Goal: Task Accomplishment & Management: Manage account settings

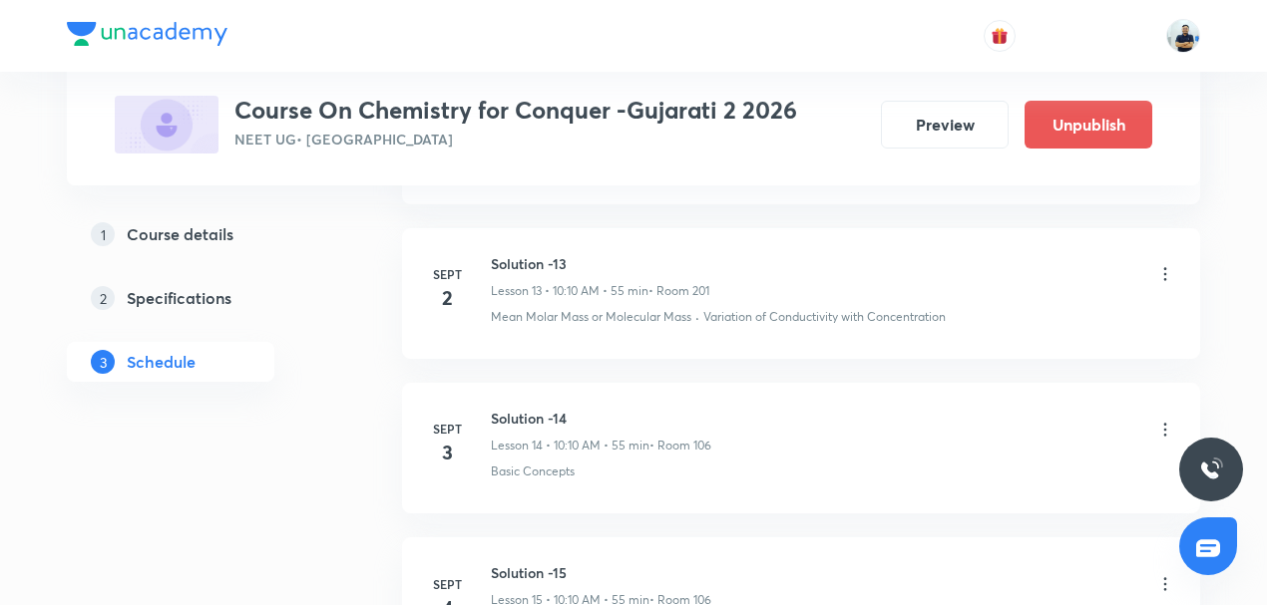
scroll to position [3066, 0]
click at [1166, 421] on icon at bounding box center [1165, 427] width 3 height 13
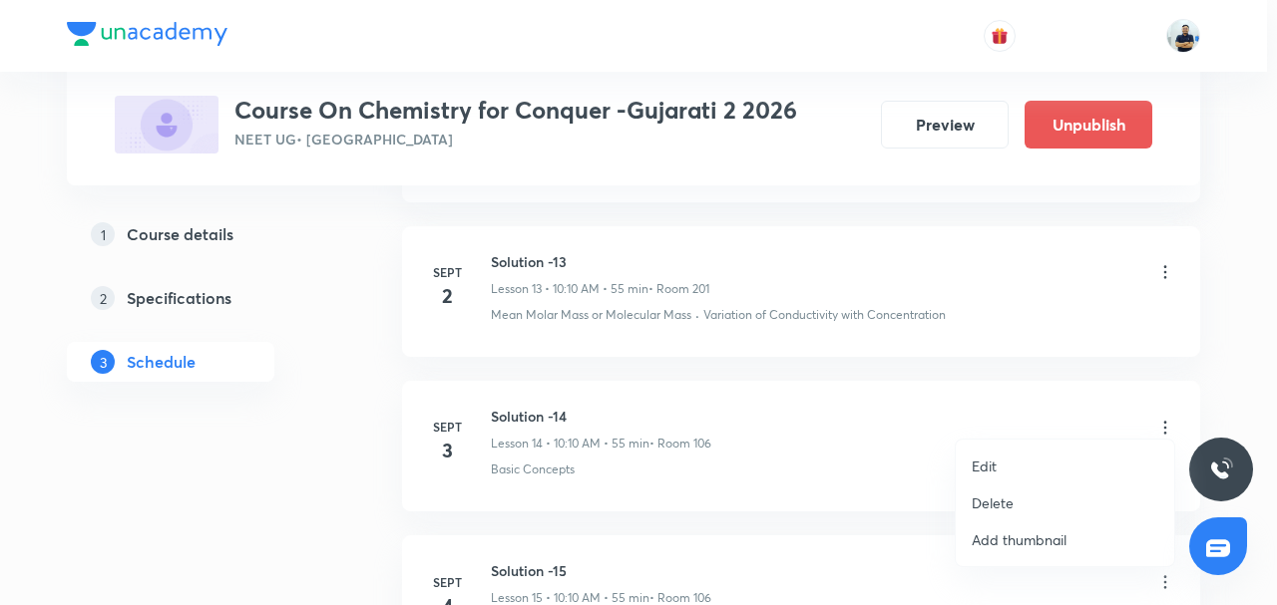
click at [975, 463] on p "Edit" at bounding box center [983, 466] width 25 height 21
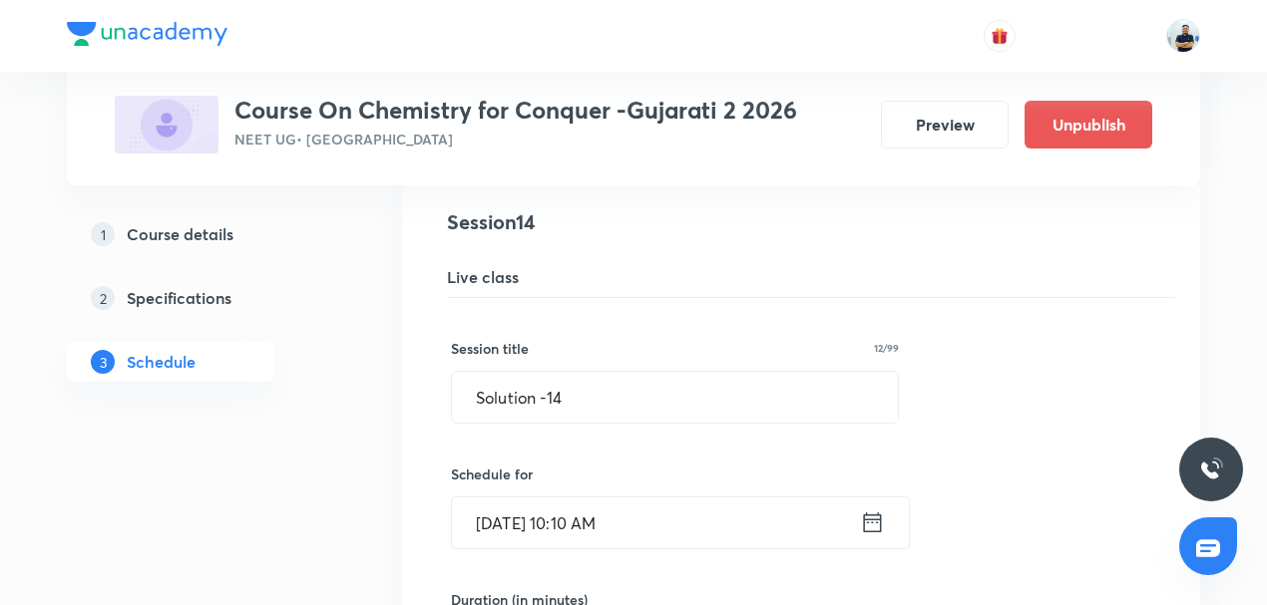
scroll to position [2228, 0]
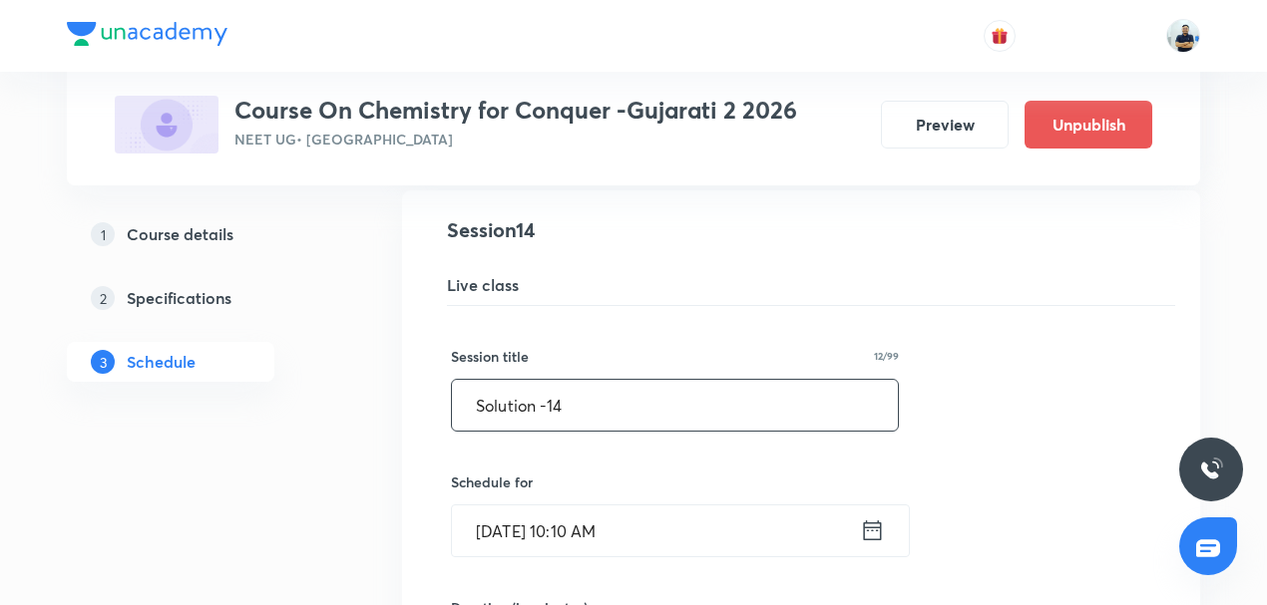
drag, startPoint x: 588, startPoint y: 397, endPoint x: 112, endPoint y: 429, distance: 477.8
type input "Coordination Compound -1"
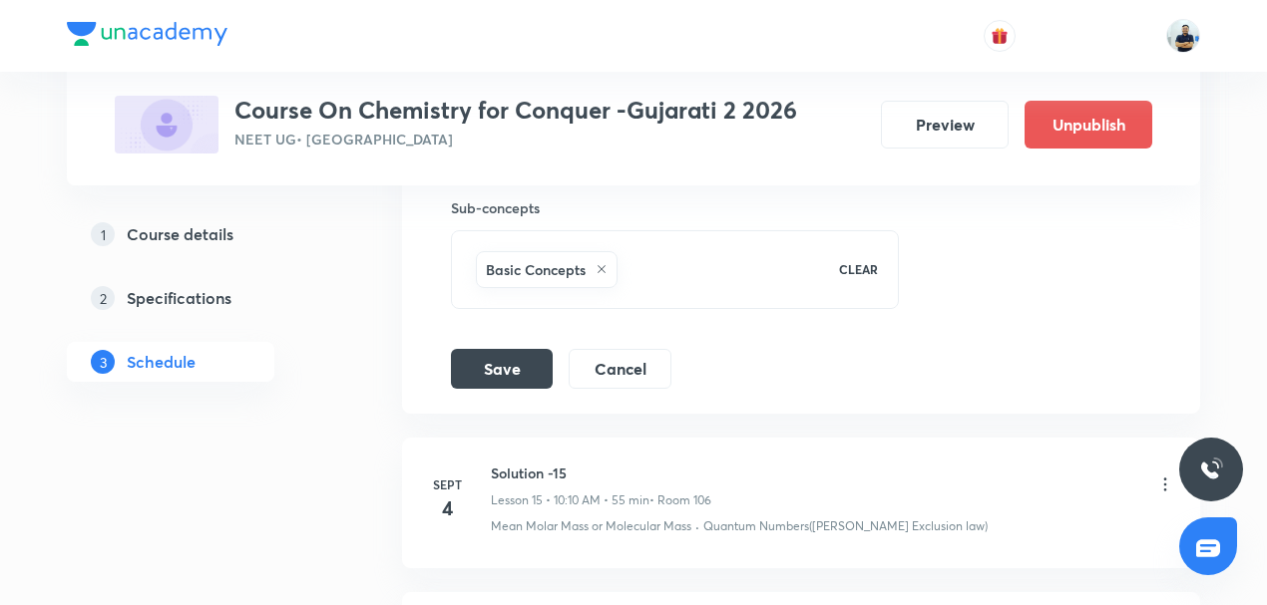
scroll to position [3160, 0]
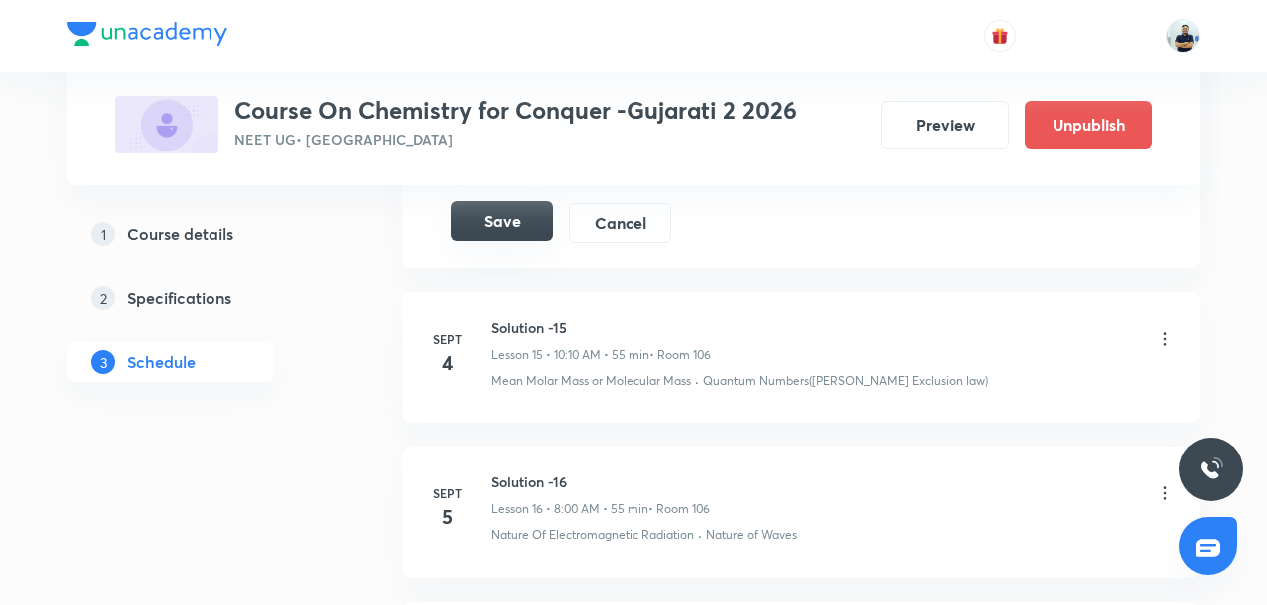
click at [491, 216] on button "Save" at bounding box center [502, 221] width 102 height 40
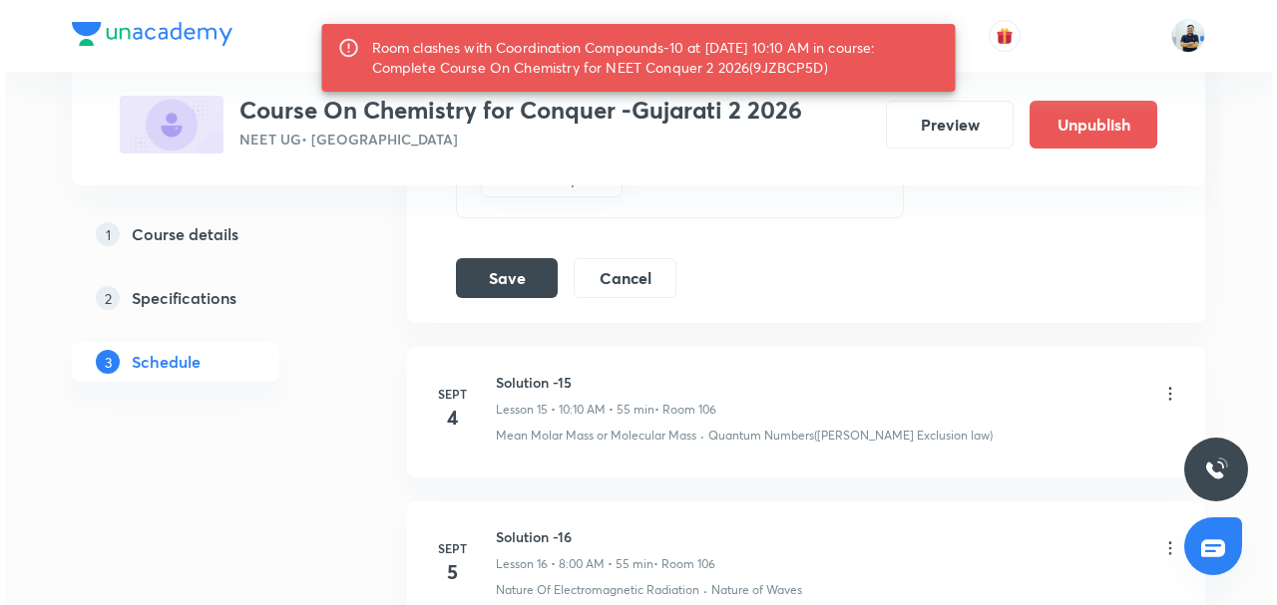
scroll to position [2942, 0]
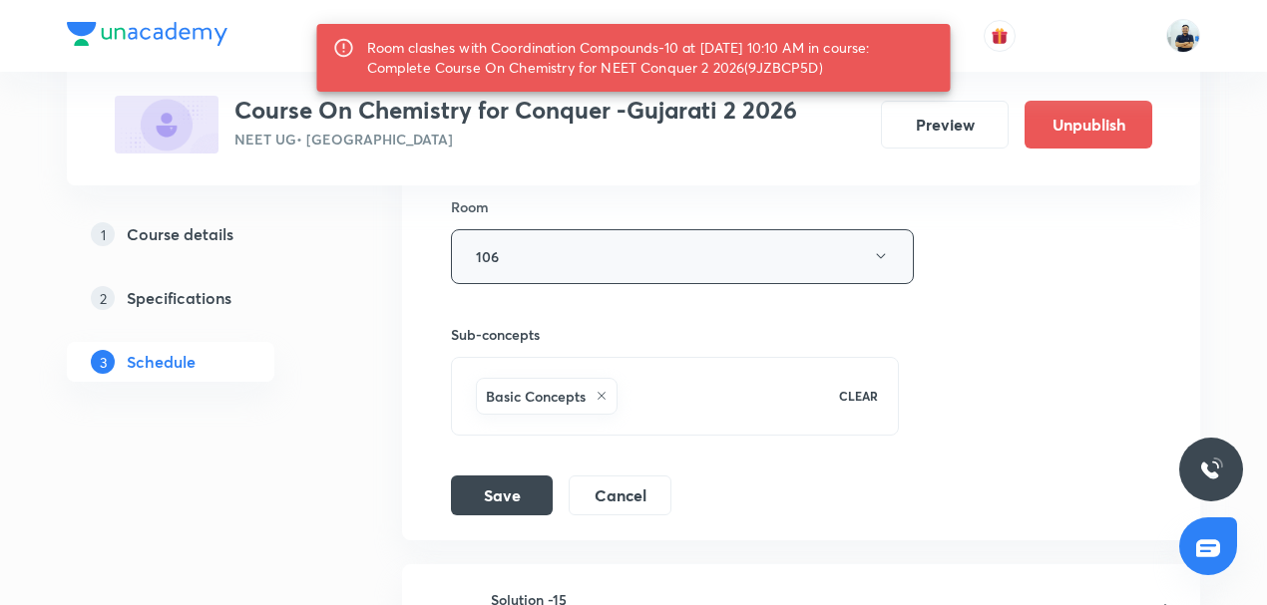
click at [559, 247] on button "106" at bounding box center [682, 256] width 463 height 55
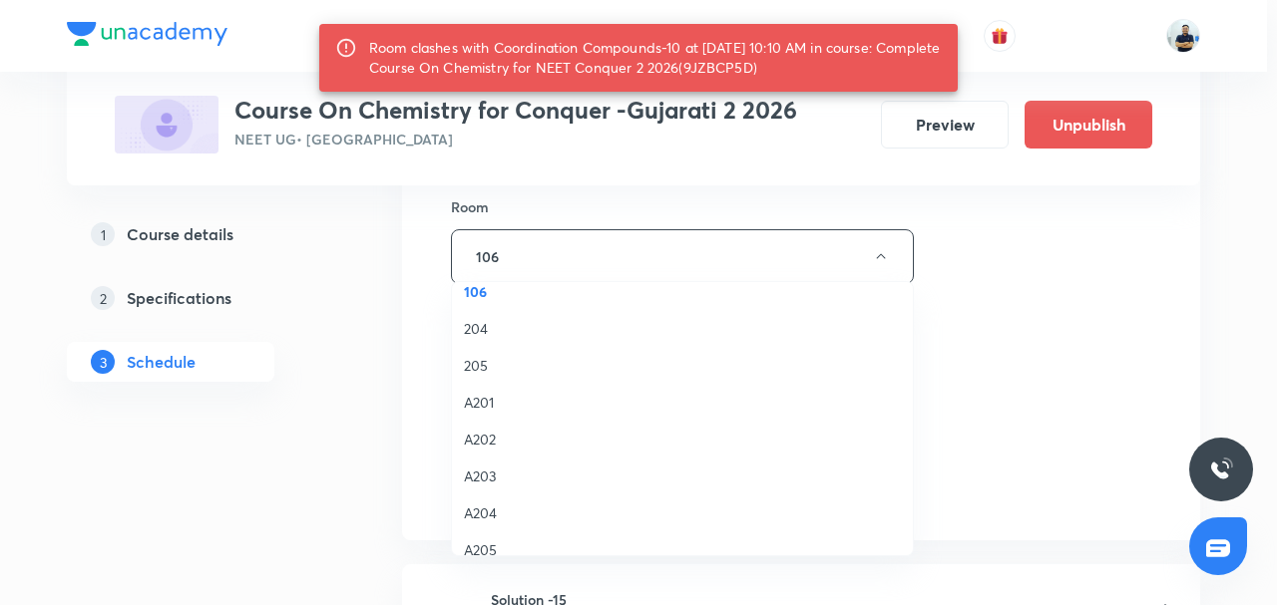
scroll to position [207, 0]
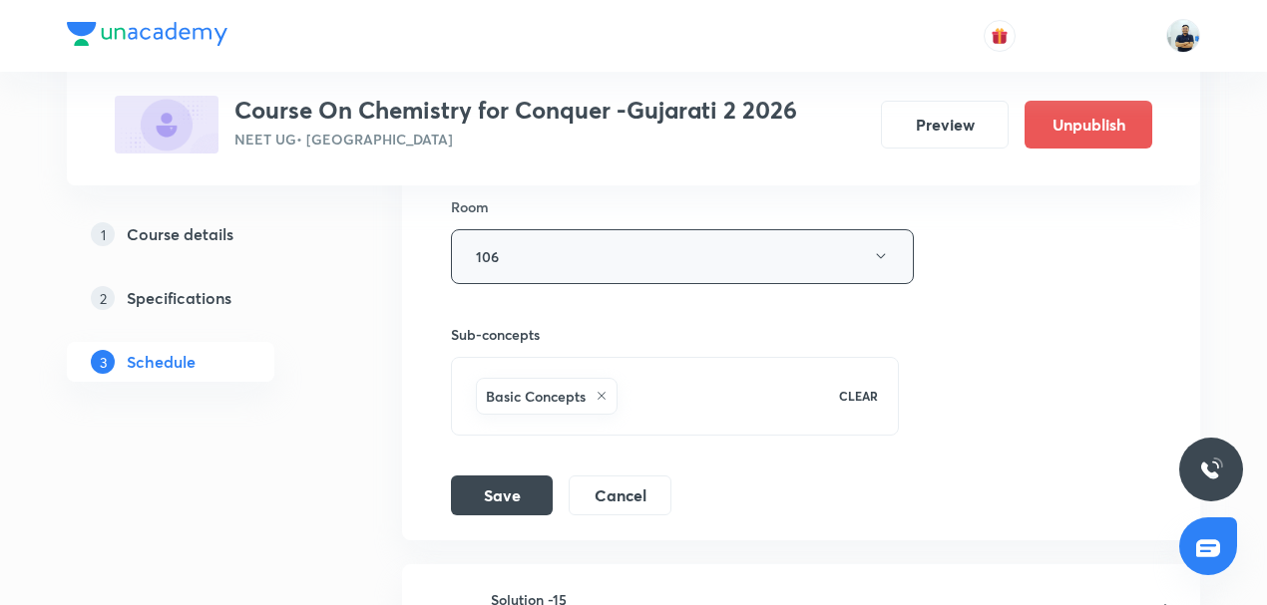
click at [559, 235] on button "106" at bounding box center [682, 256] width 463 height 55
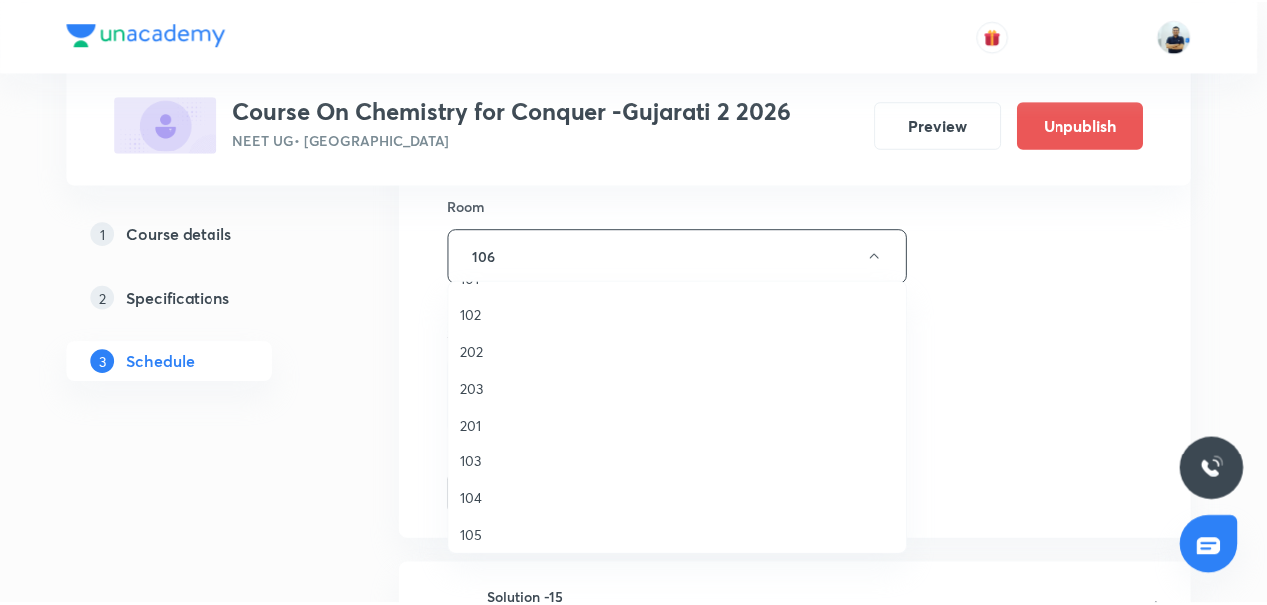
scroll to position [62, 0]
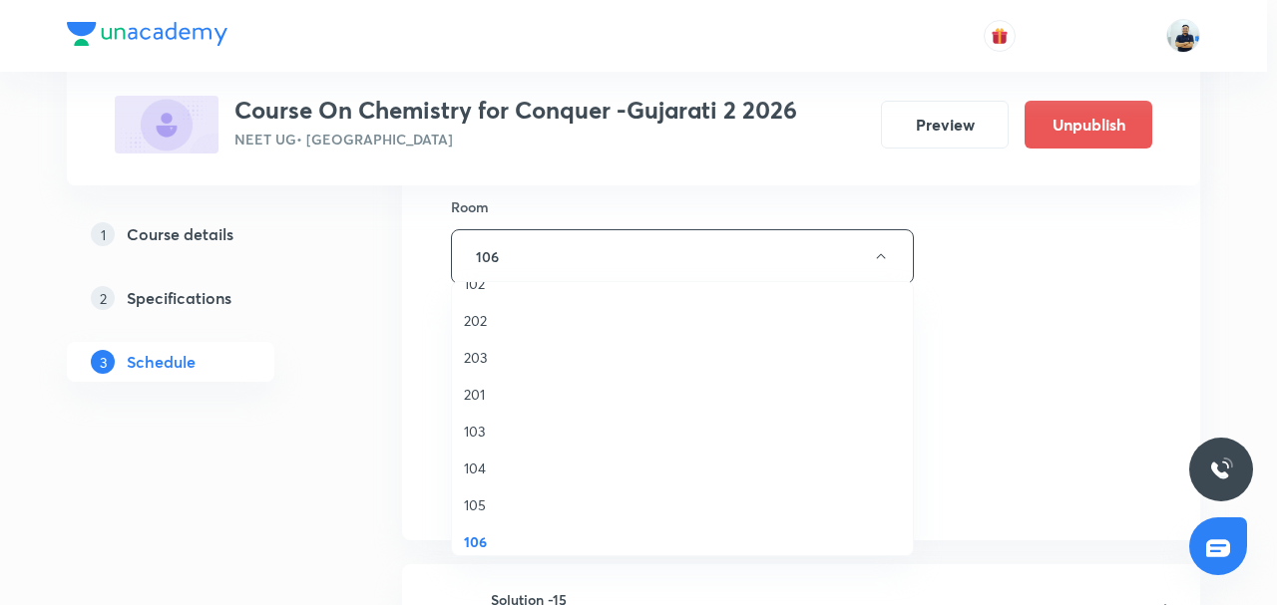
click at [499, 499] on span "105" at bounding box center [682, 505] width 437 height 21
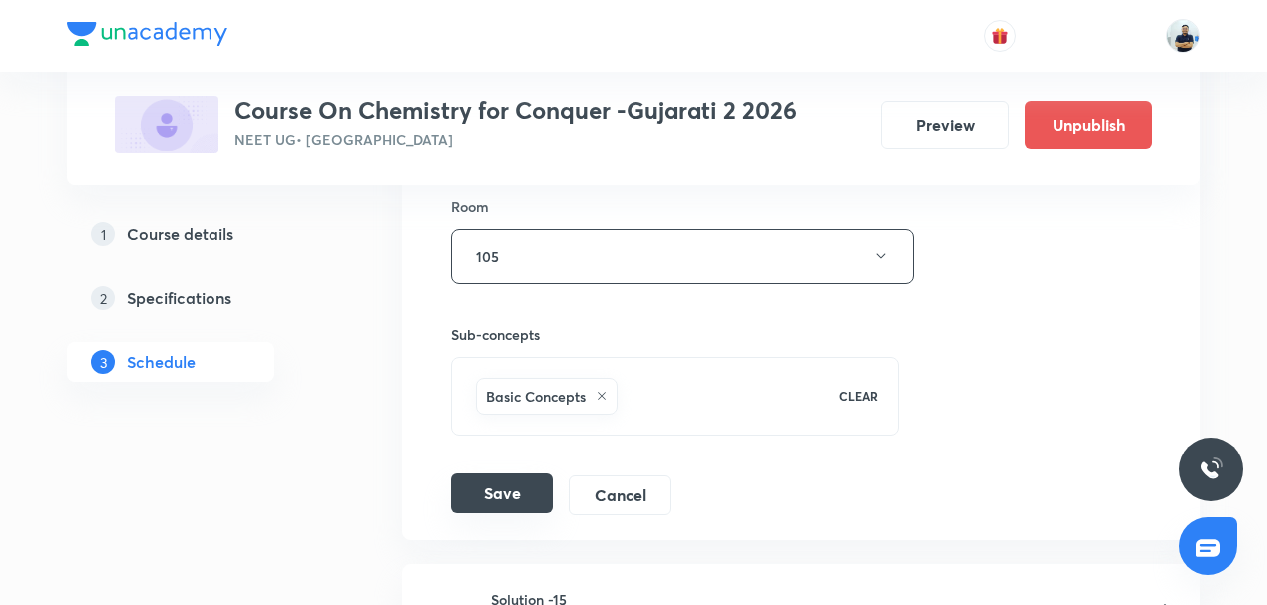
click at [515, 487] on button "Save" at bounding box center [502, 494] width 102 height 40
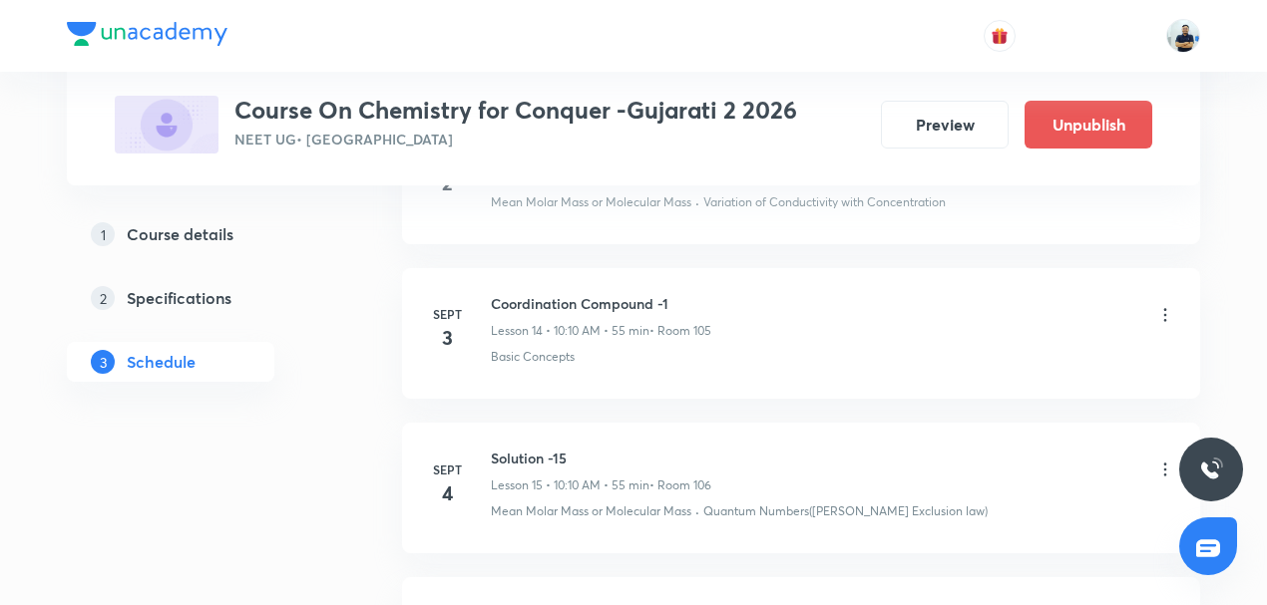
scroll to position [2261, 0]
click at [554, 303] on h6 "Coordination Compound -1" at bounding box center [601, 304] width 220 height 21
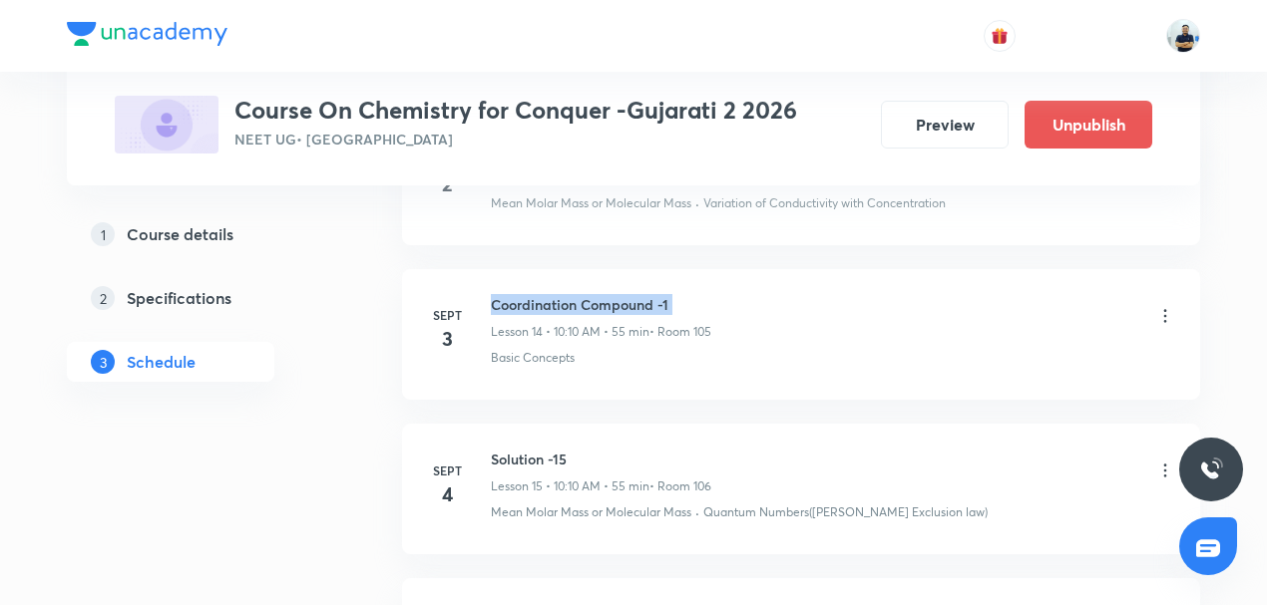
copy h6 "Coordination Compound -1"
click at [1161, 464] on icon at bounding box center [1165, 471] width 20 height 20
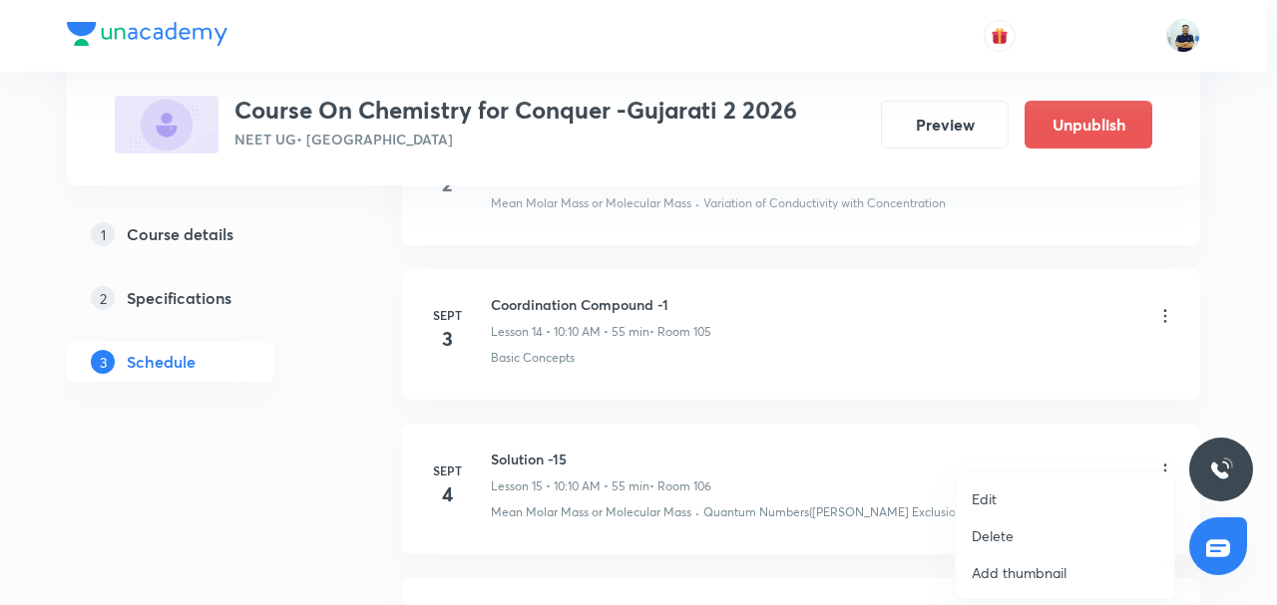
click at [981, 503] on p "Edit" at bounding box center [983, 499] width 25 height 21
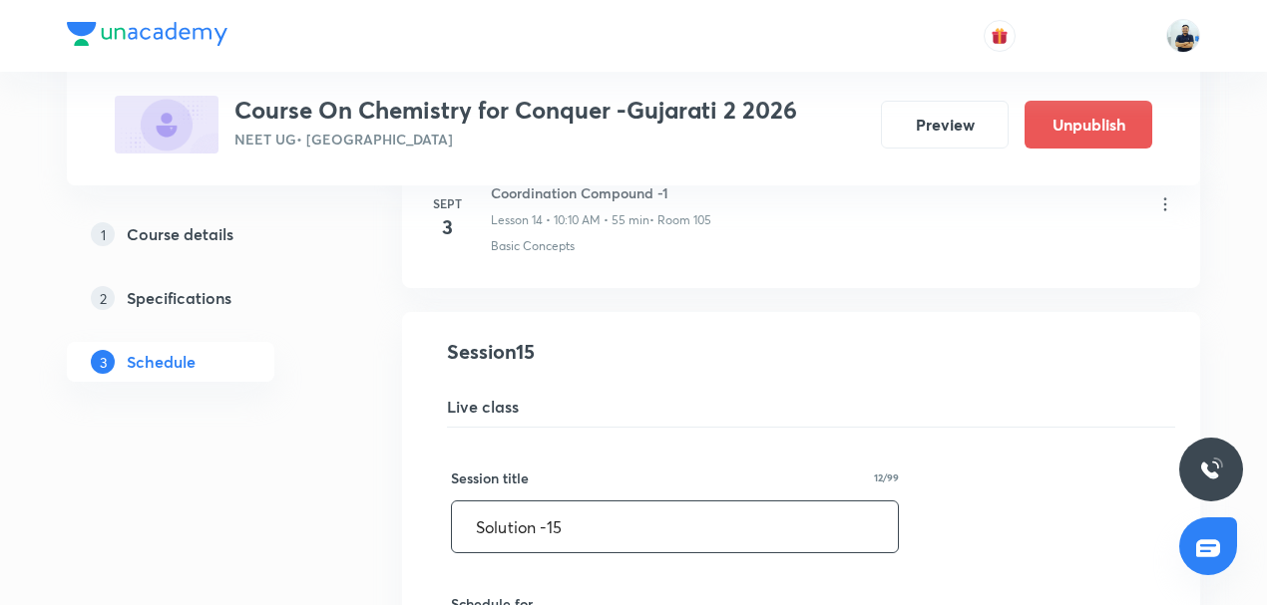
drag, startPoint x: 439, startPoint y: 531, endPoint x: 98, endPoint y: 500, distance: 342.5
paste input "Coordination Compound -1"
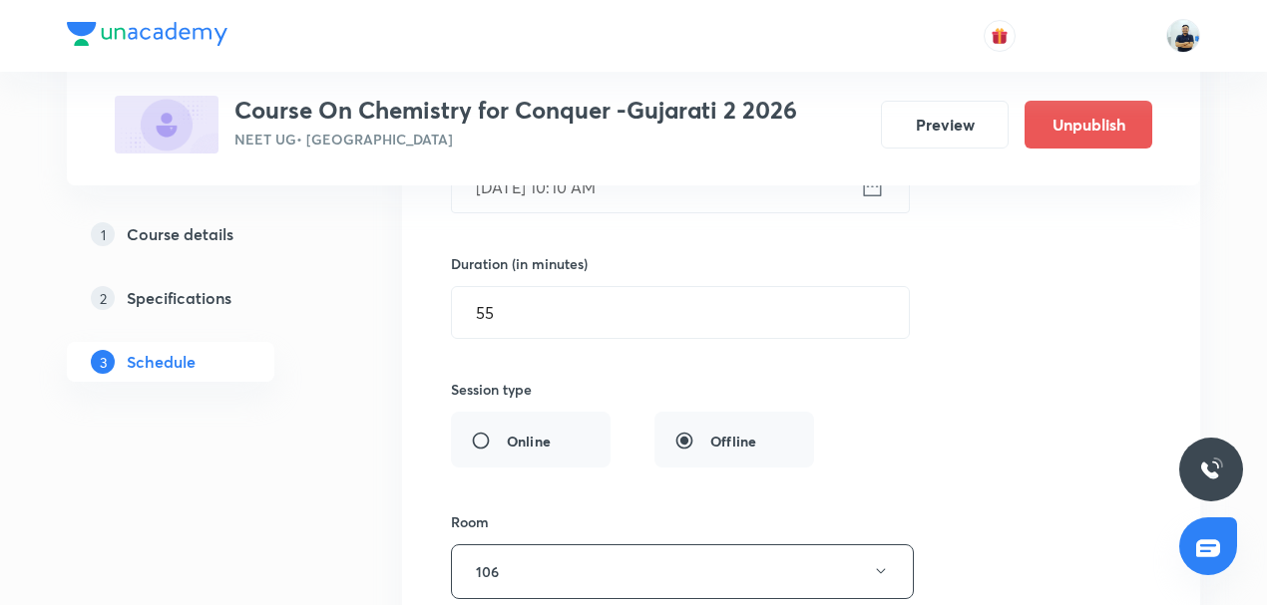
scroll to position [3192, 0]
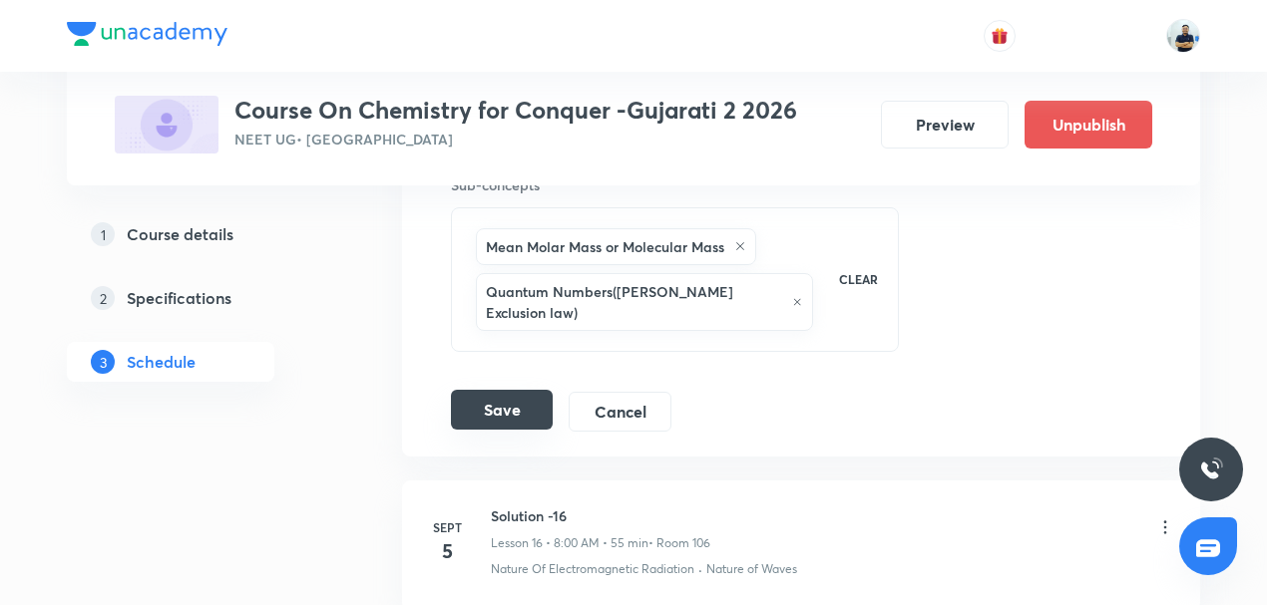
type input "Coordination Compound -2"
click at [487, 390] on button "Save" at bounding box center [502, 410] width 102 height 40
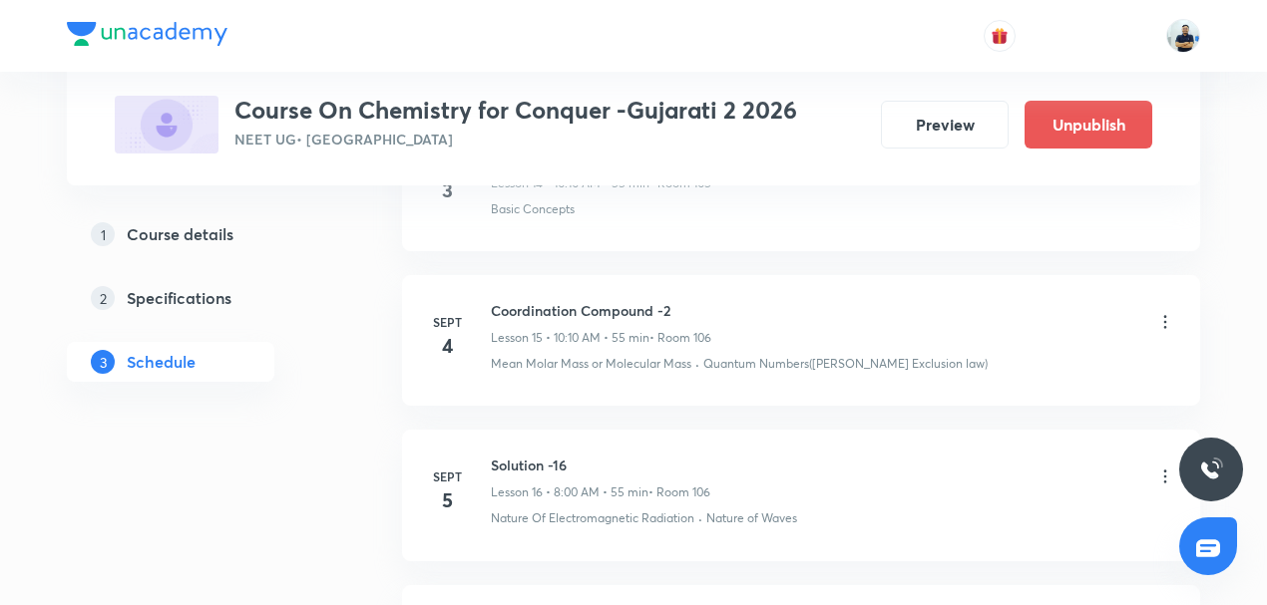
scroll to position [2448, 0]
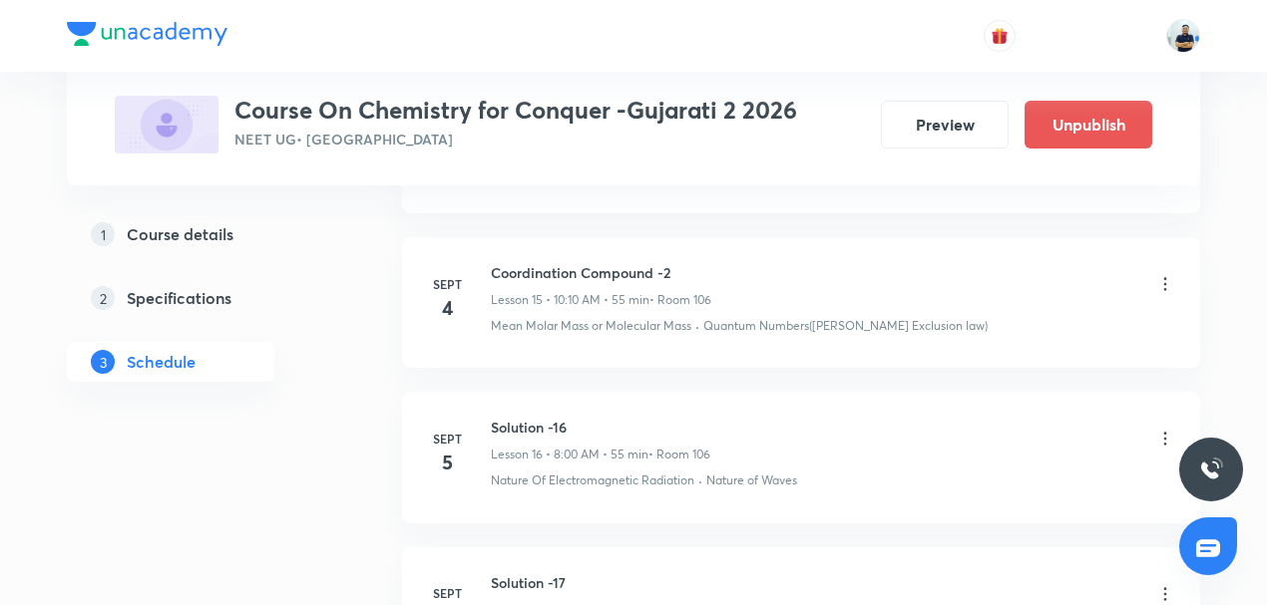
click at [1166, 429] on icon at bounding box center [1165, 439] width 20 height 20
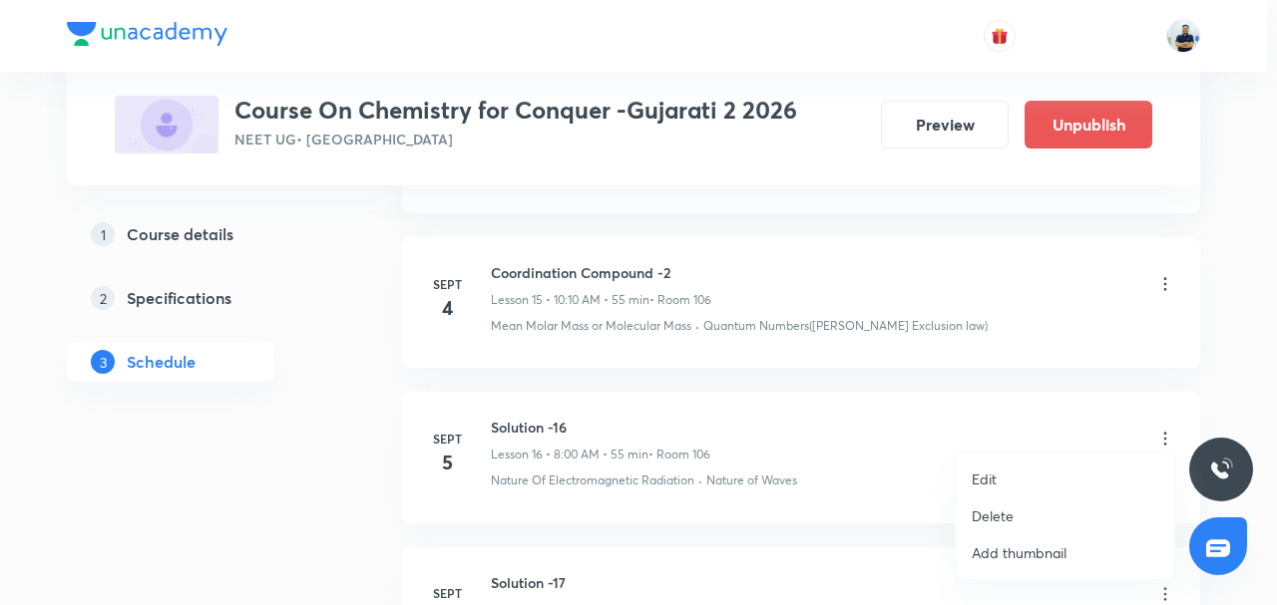
click at [1017, 475] on li "Edit" at bounding box center [1065, 479] width 218 height 37
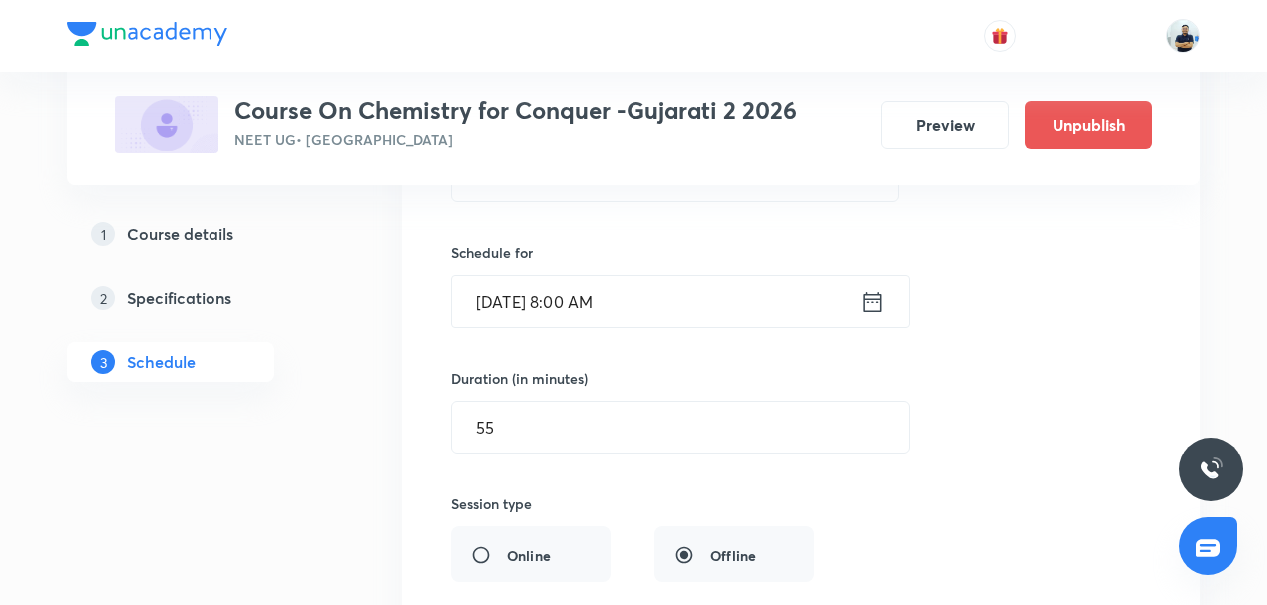
scroll to position [2727, 0]
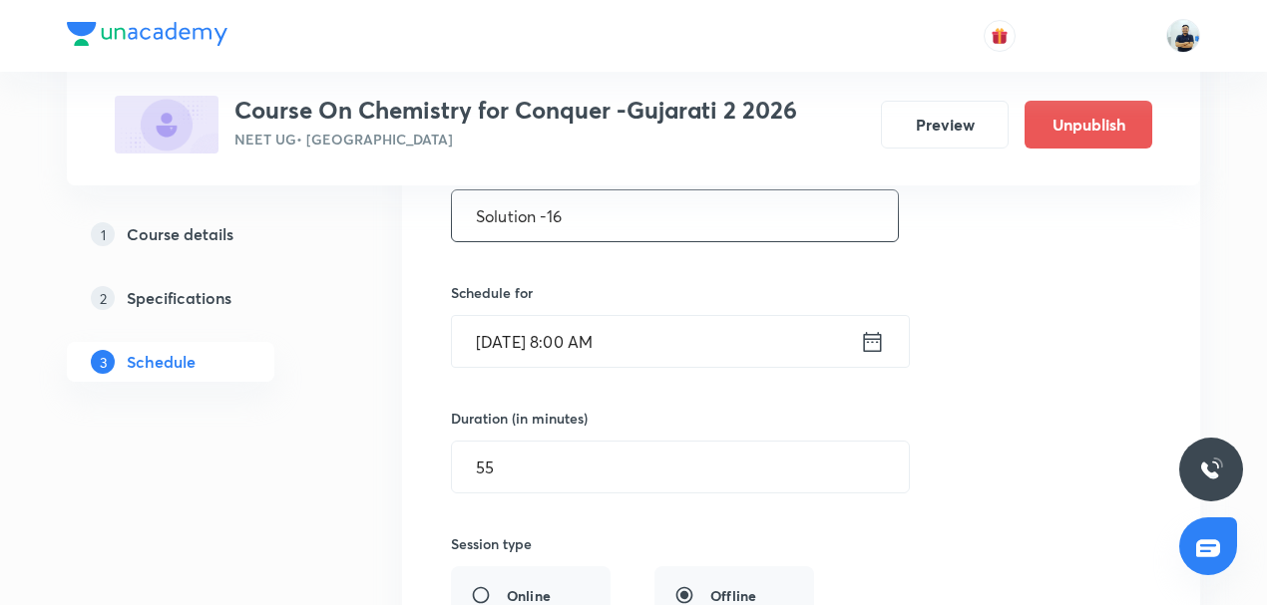
drag, startPoint x: 590, startPoint y: 225, endPoint x: 22, endPoint y: 255, distance: 569.3
paste input "Coordination Compound -1"
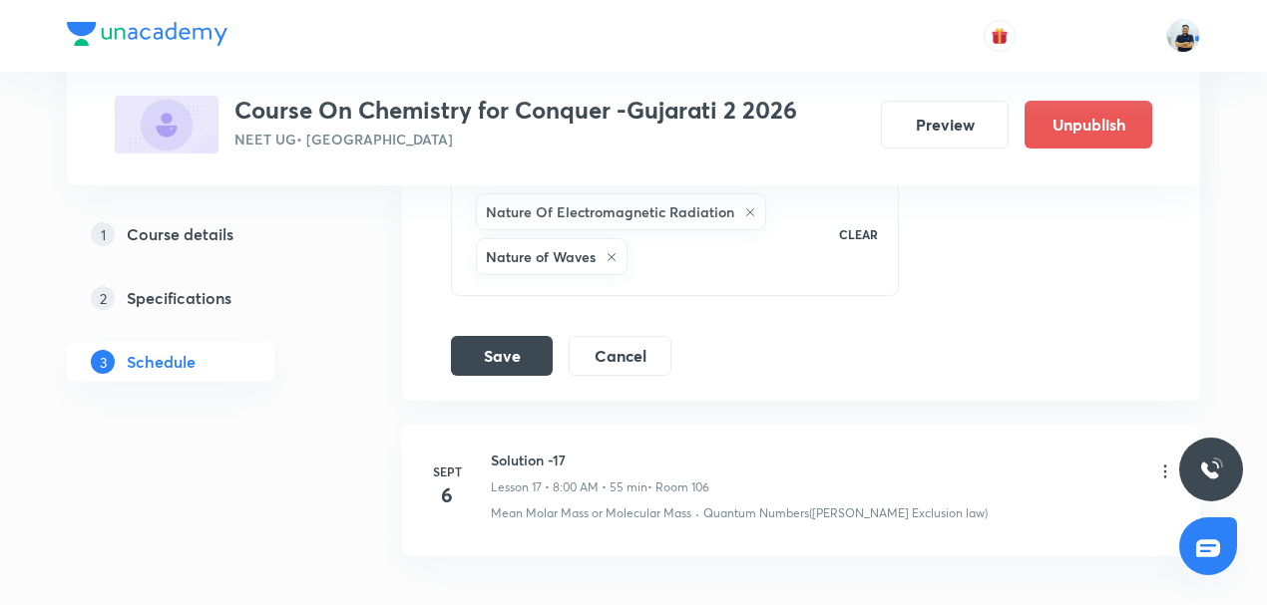
scroll to position [3503, 0]
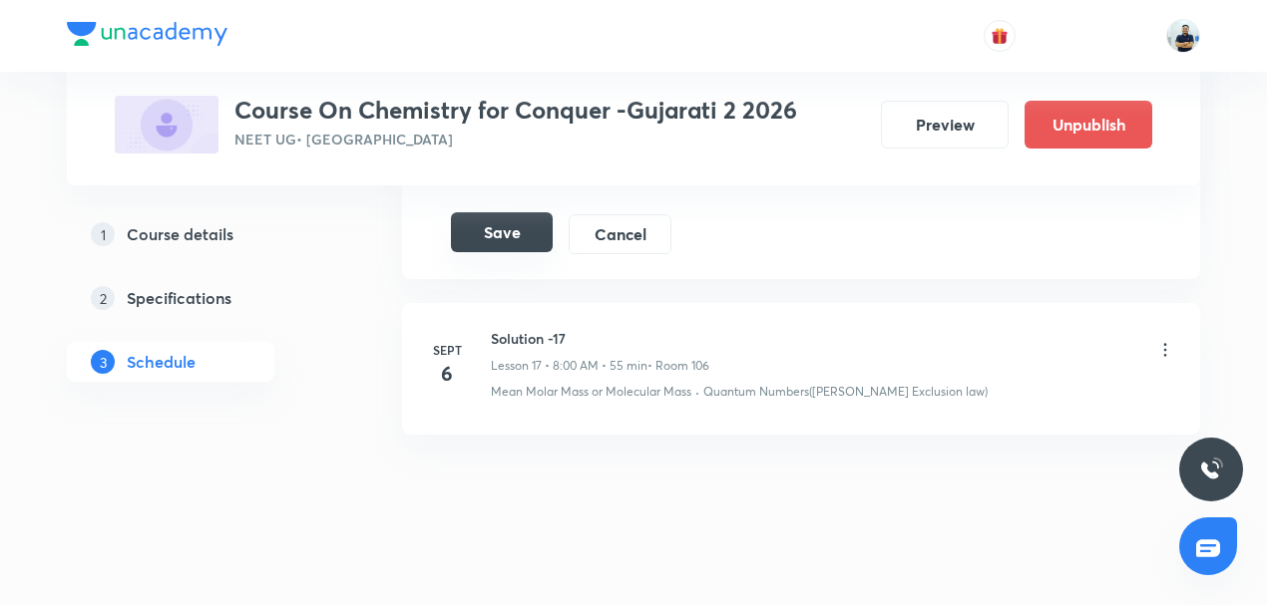
type input "Coordination Compound -3"
click at [504, 218] on button "Save" at bounding box center [502, 232] width 102 height 40
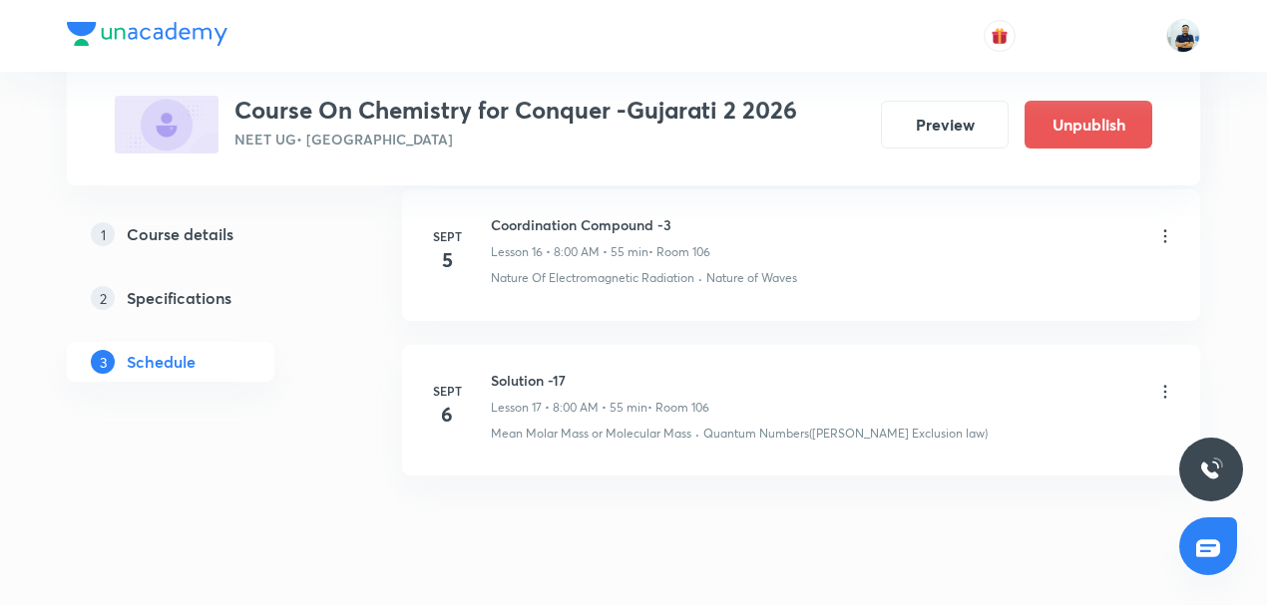
scroll to position [2649, 0]
click at [1169, 383] on icon at bounding box center [1165, 393] width 20 height 20
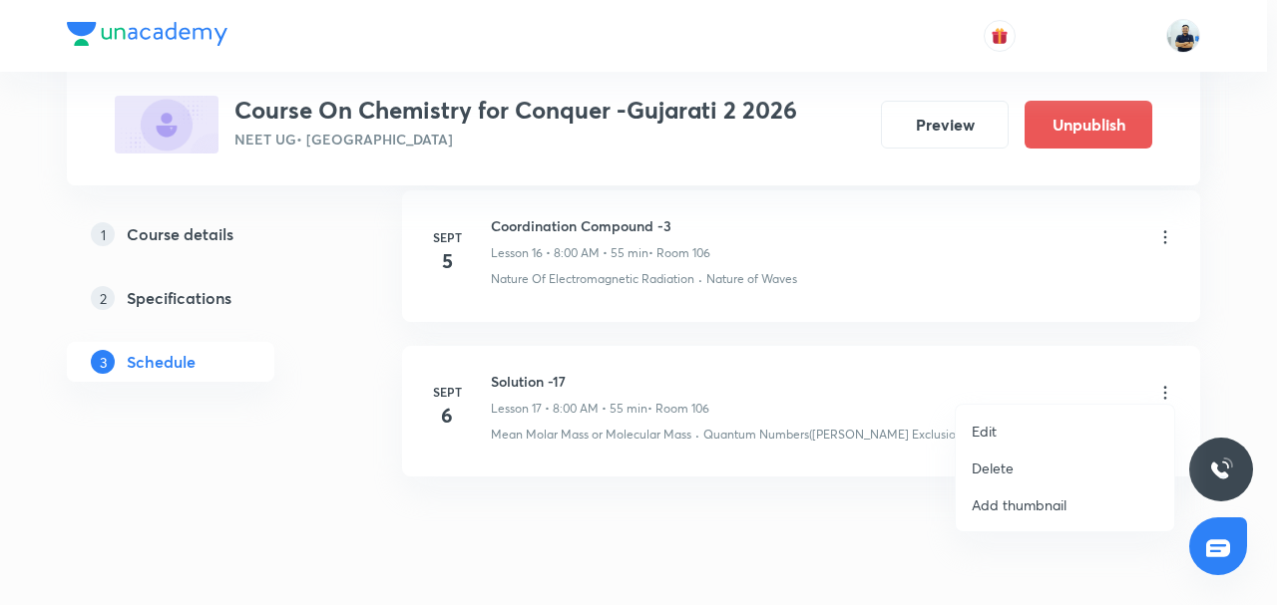
click at [1015, 430] on li "Edit" at bounding box center [1065, 431] width 218 height 37
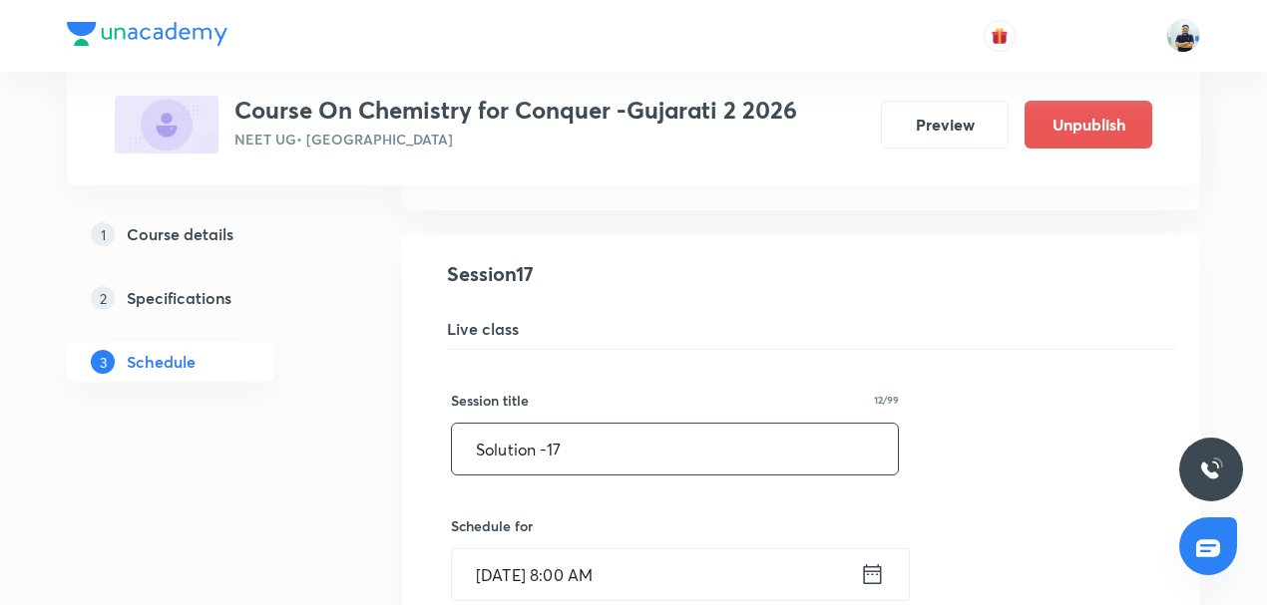
drag, startPoint x: 477, startPoint y: 487, endPoint x: 225, endPoint y: 517, distance: 253.1
paste input "Coordination Compound -1"
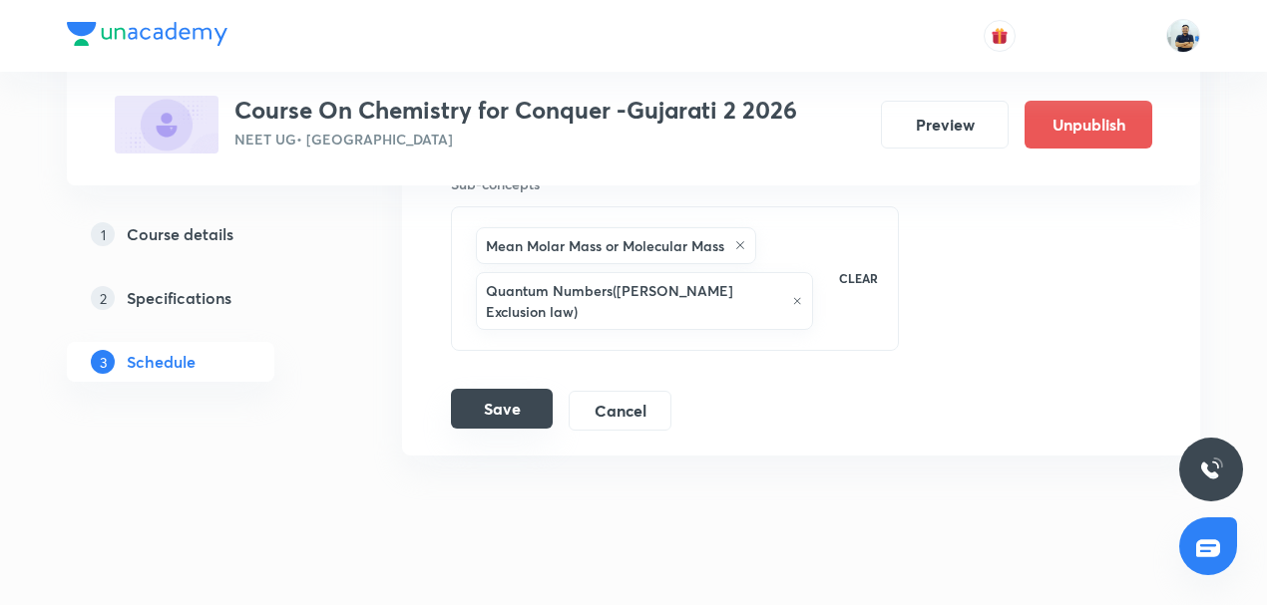
type input "Coordination Compound -4"
click at [496, 389] on button "Save" at bounding box center [502, 409] width 102 height 40
